Goal: Task Accomplishment & Management: Complete application form

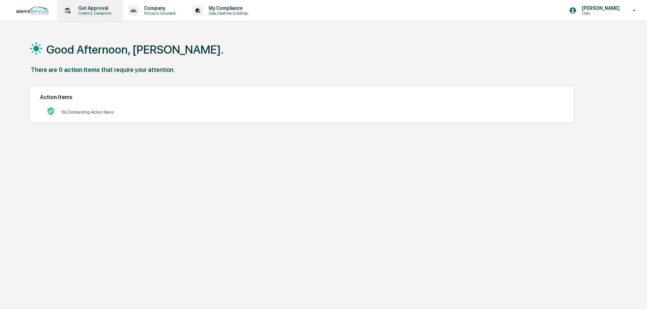
click at [93, 12] on p "Content & Transactions" at bounding box center [94, 13] width 42 height 5
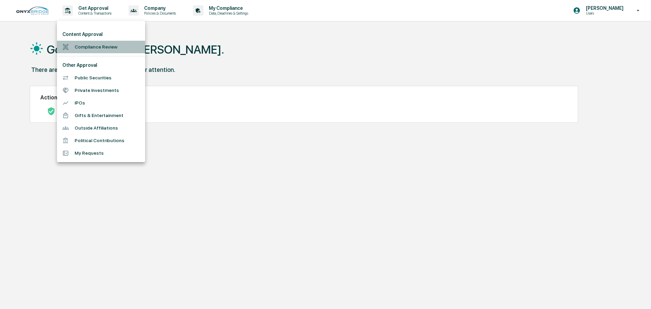
click at [113, 47] on li "Compliance Review" at bounding box center [101, 47] width 88 height 13
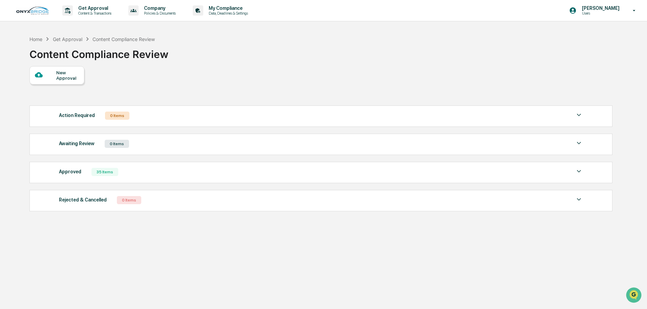
click at [60, 77] on div "New Approval" at bounding box center [67, 75] width 23 height 11
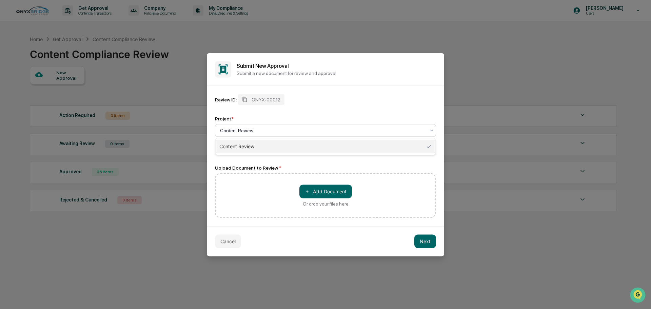
click at [255, 133] on div at bounding box center [322, 130] width 205 height 7
click at [262, 129] on div at bounding box center [322, 130] width 205 height 7
click at [254, 188] on div "＋ Add Document Or drop your files here" at bounding box center [325, 195] width 221 height 45
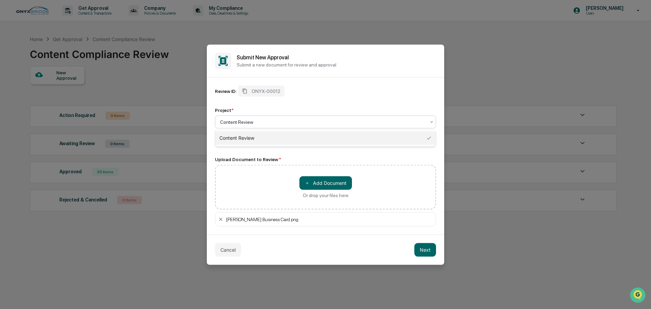
click at [327, 124] on div at bounding box center [322, 121] width 205 height 7
click at [424, 251] on button "Next" at bounding box center [425, 250] width 22 height 14
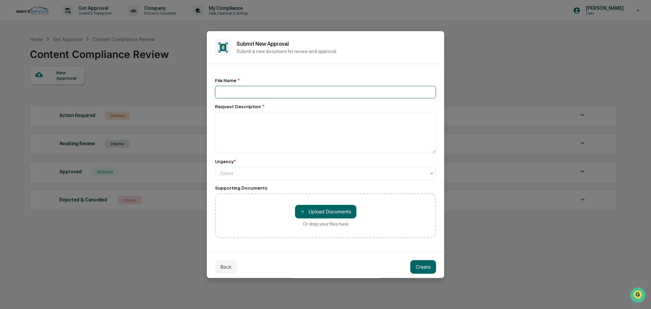
click at [293, 98] on input at bounding box center [325, 91] width 221 height 13
type input "**********"
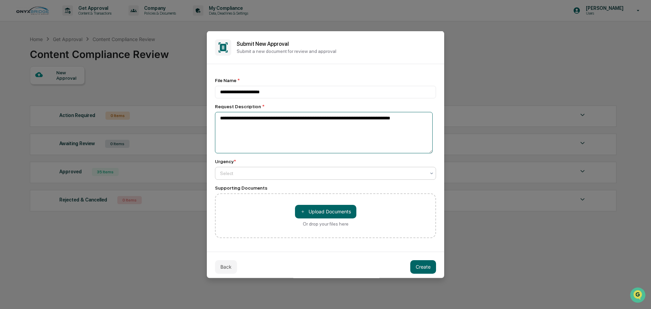
type textarea "**********"
click at [275, 176] on div at bounding box center [322, 172] width 205 height 7
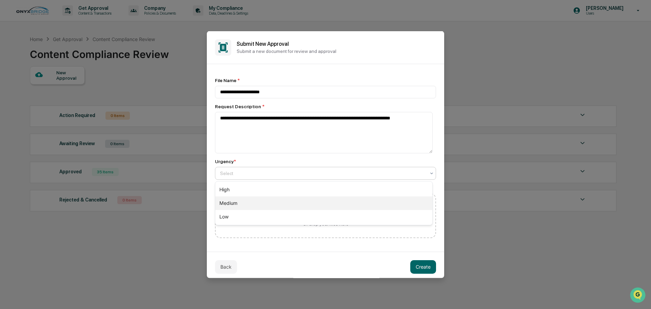
click at [283, 209] on div "Medium" at bounding box center [323, 203] width 217 height 14
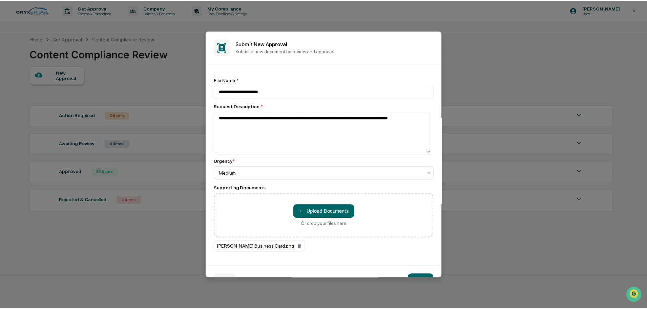
scroll to position [18, 0]
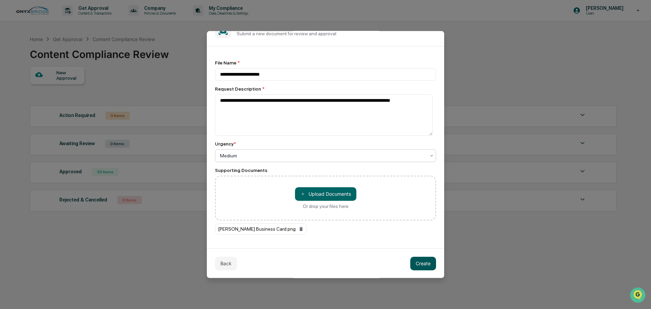
click at [414, 263] on button "Create" at bounding box center [423, 263] width 26 height 14
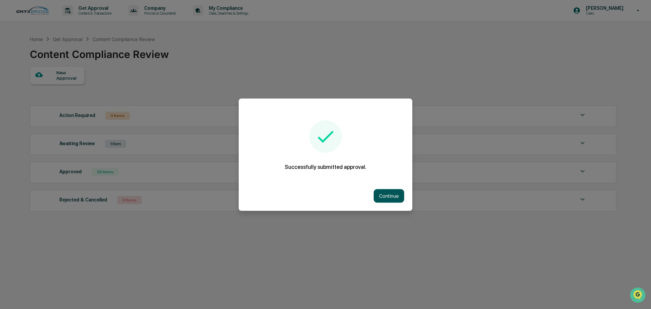
click at [394, 190] on button "Continue" at bounding box center [388, 196] width 31 height 14
